Goal: Task Accomplishment & Management: Use online tool/utility

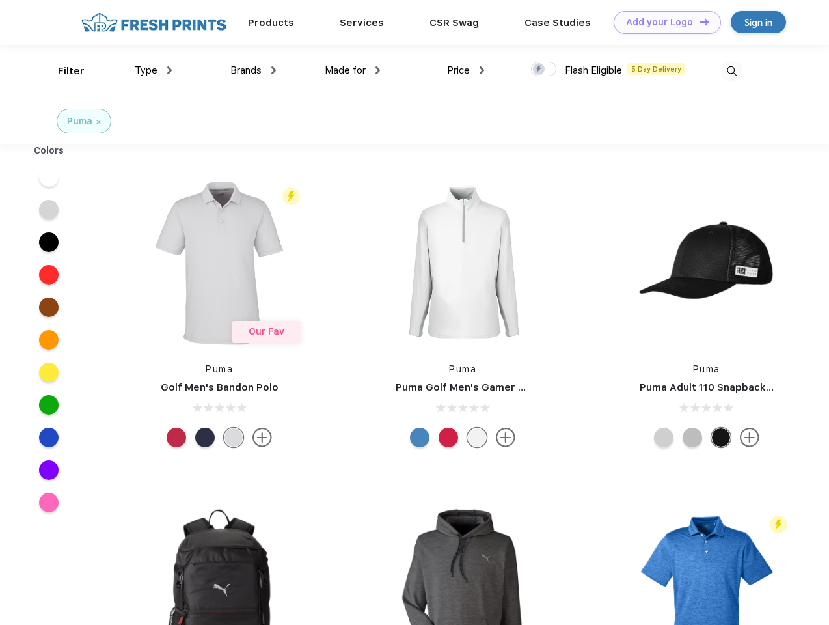
click at [663, 22] on link "Add your Logo Design Tool" at bounding box center [667, 22] width 107 height 23
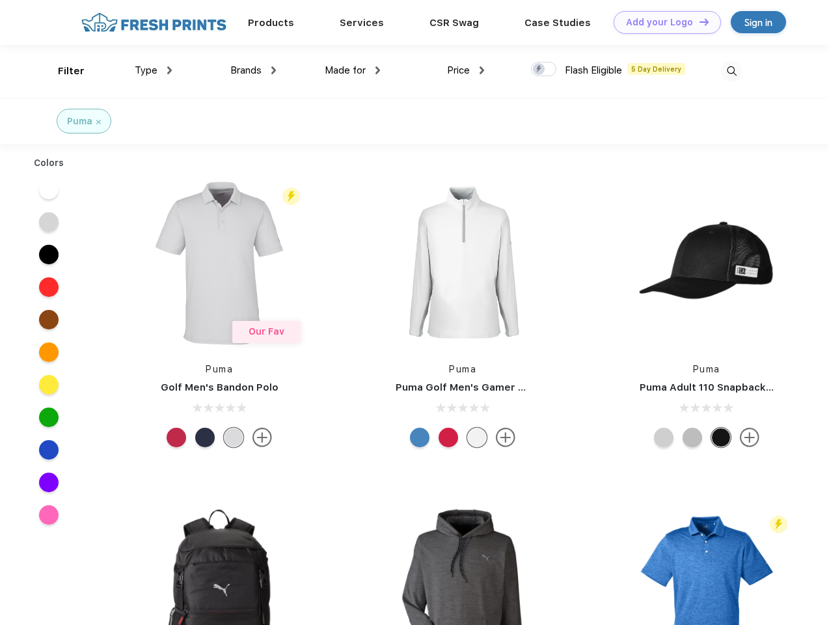
click at [0, 0] on div "Design Tool" at bounding box center [0, 0] width 0 height 0
click at [698, 21] on link "Add your Logo Design Tool" at bounding box center [667, 22] width 107 height 23
click at [62, 71] on div "Filter" at bounding box center [71, 71] width 27 height 15
click at [154, 70] on span "Type" at bounding box center [146, 70] width 23 height 12
click at [253, 70] on span "Brands" at bounding box center [245, 70] width 31 height 12
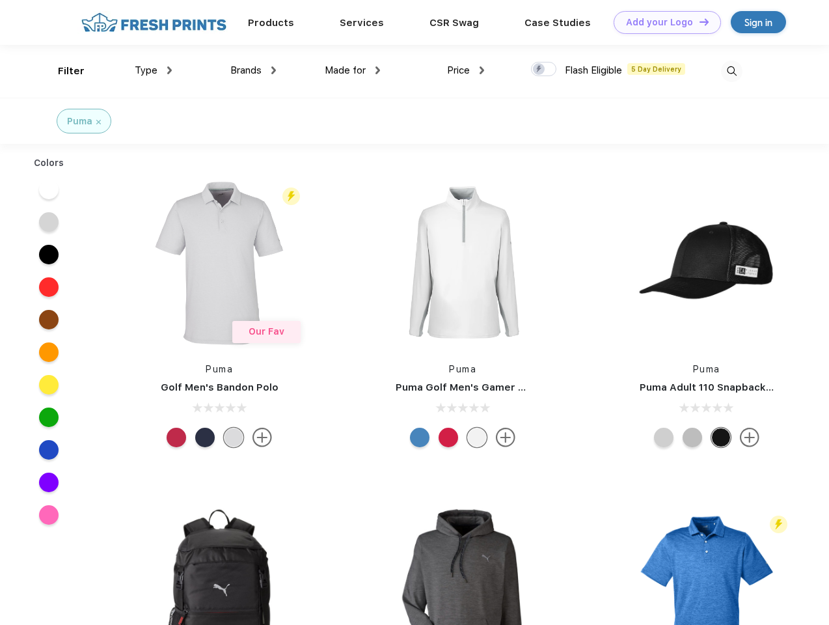
click at [353, 70] on span "Made for" at bounding box center [345, 70] width 41 height 12
click at [466, 70] on span "Price" at bounding box center [458, 70] width 23 height 12
click at [544, 70] on div at bounding box center [543, 69] width 25 height 14
click at [540, 70] on input "checkbox" at bounding box center [535, 65] width 8 height 8
click at [732, 71] on img at bounding box center [731, 71] width 21 height 21
